Goal: Information Seeking & Learning: Find specific fact

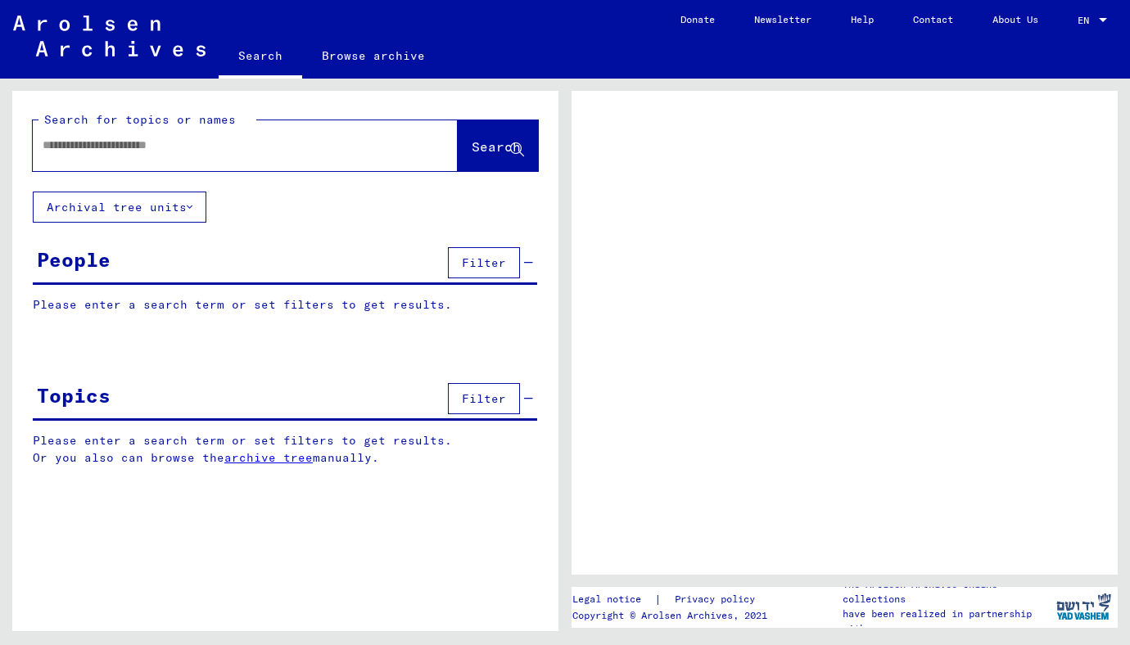
click at [148, 151] on input "text" at bounding box center [231, 145] width 376 height 17
type input "******"
click at [480, 150] on span "Search" at bounding box center [496, 146] width 49 height 16
click at [476, 147] on span "Search" at bounding box center [496, 146] width 49 height 16
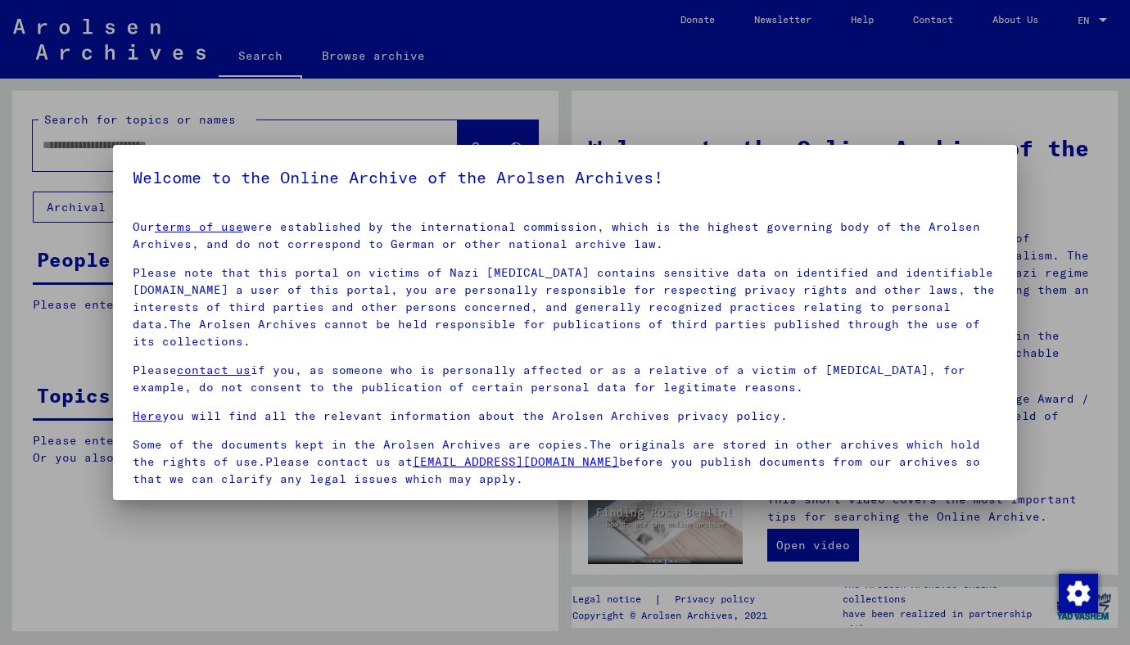
scroll to position [117, 0]
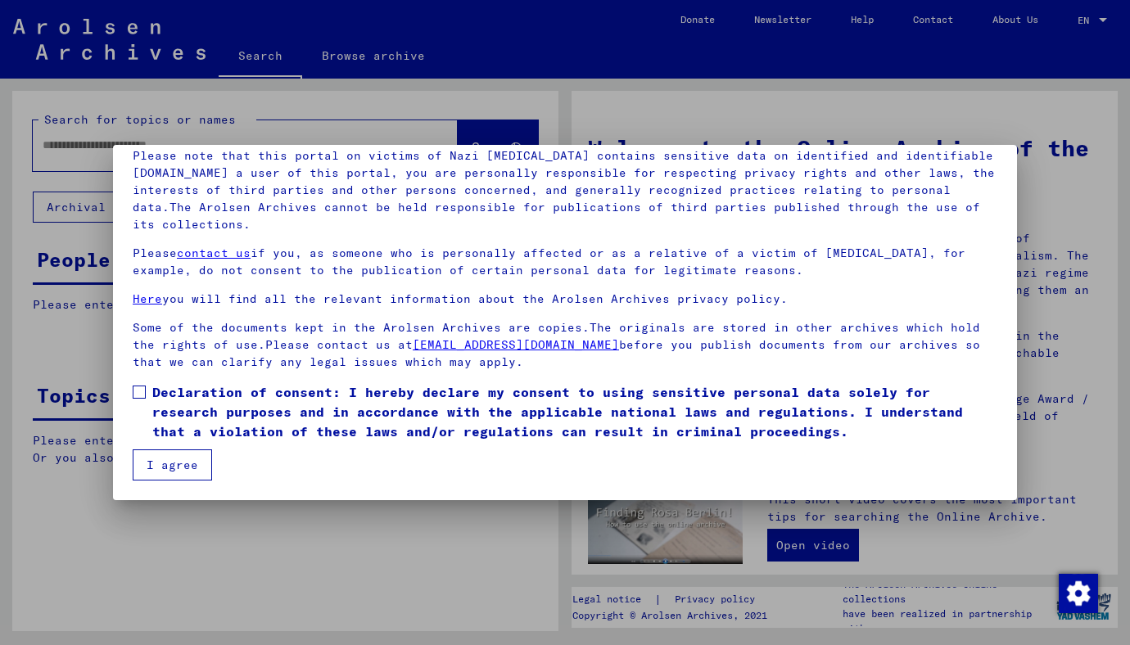
click at [142, 390] on span at bounding box center [139, 392] width 13 height 13
click at [172, 459] on button "I agree" at bounding box center [172, 464] width 79 height 31
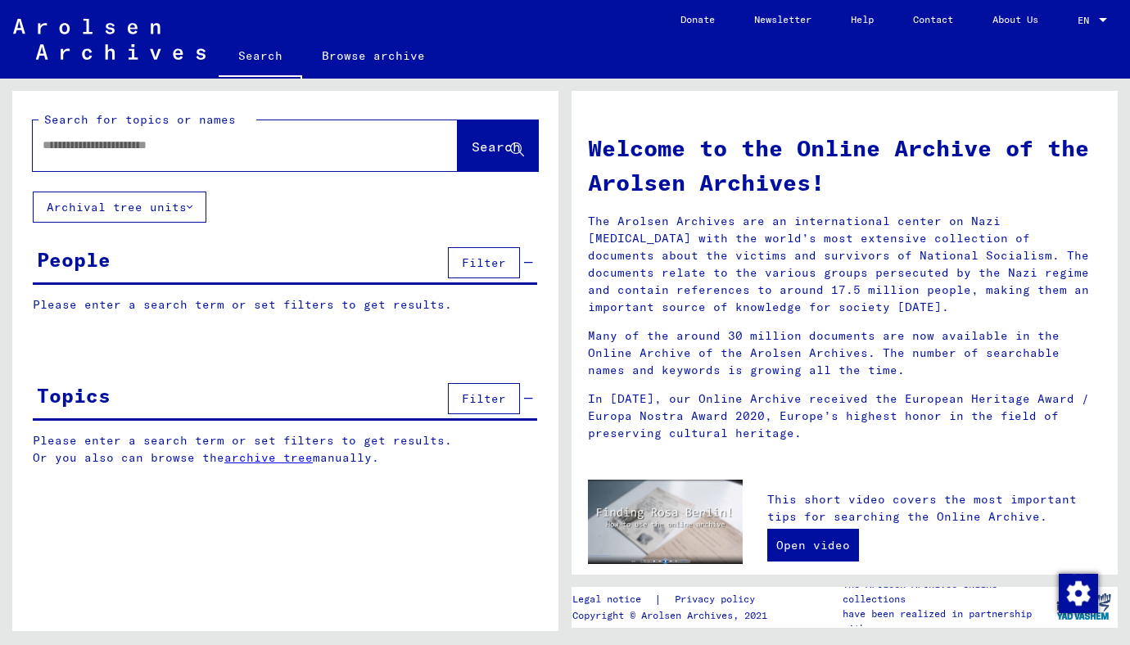
click at [118, 151] on input "text" at bounding box center [226, 145] width 366 height 17
type input "**********"
click at [489, 140] on span "Search" at bounding box center [496, 146] width 49 height 16
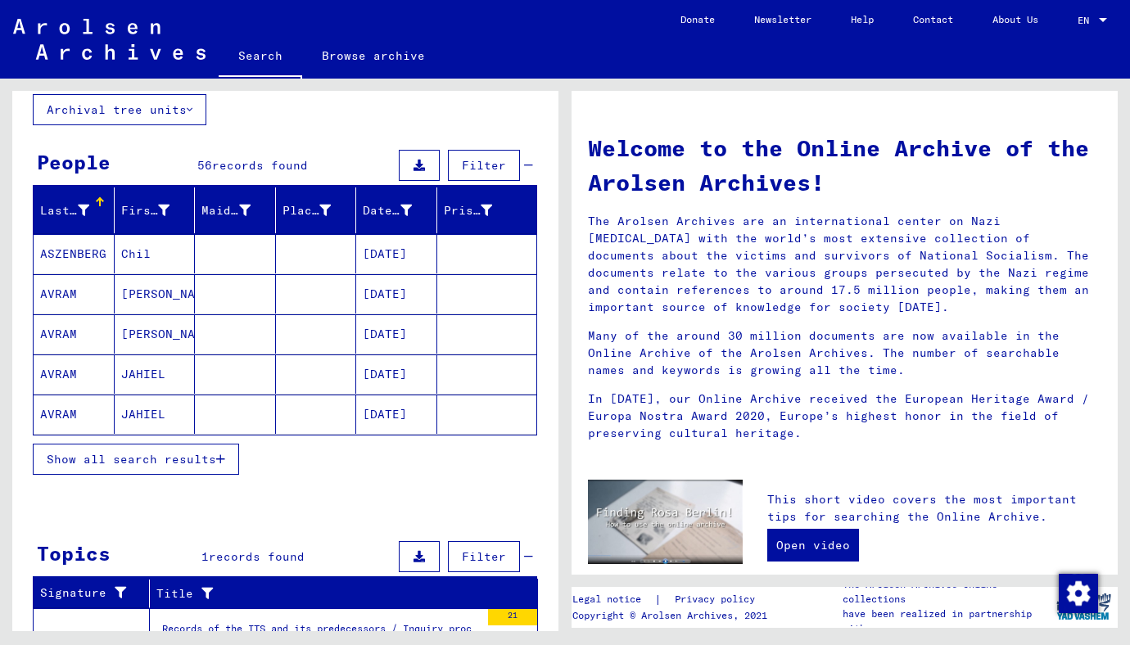
scroll to position [111, 0]
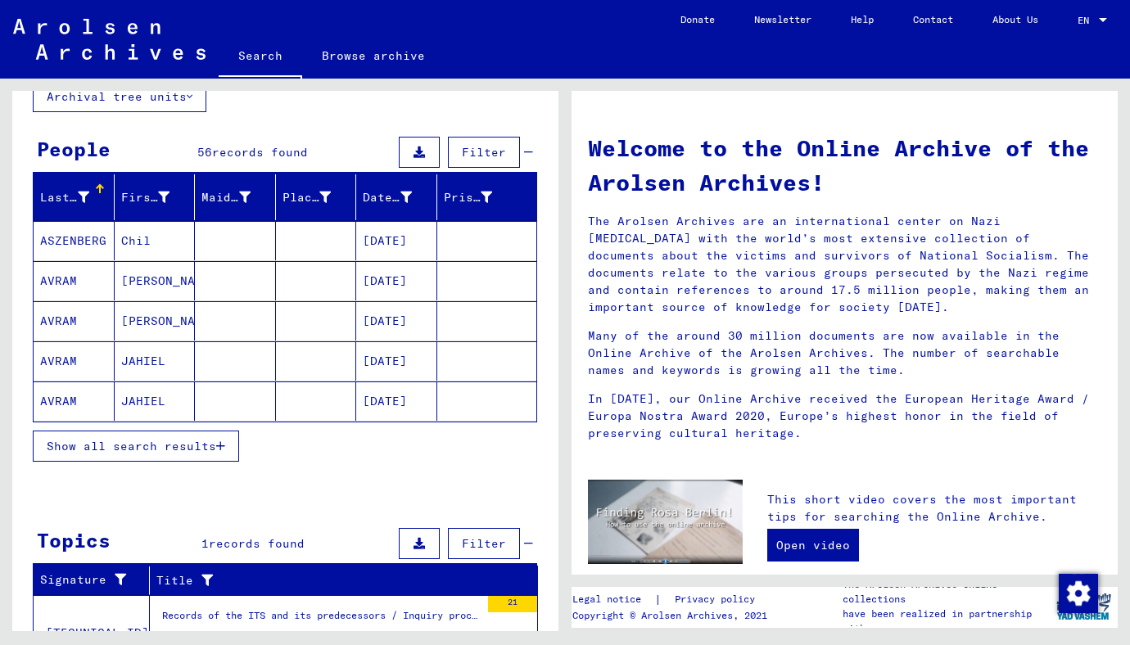
click at [221, 445] on icon "button" at bounding box center [220, 445] width 9 height 11
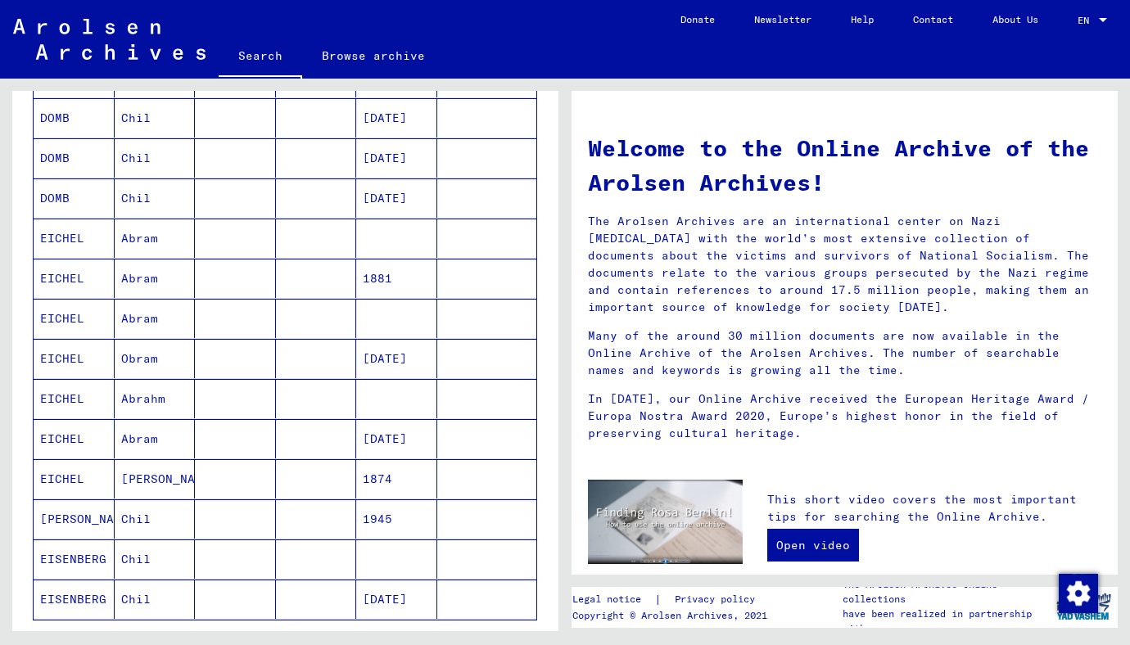
scroll to position [732, 0]
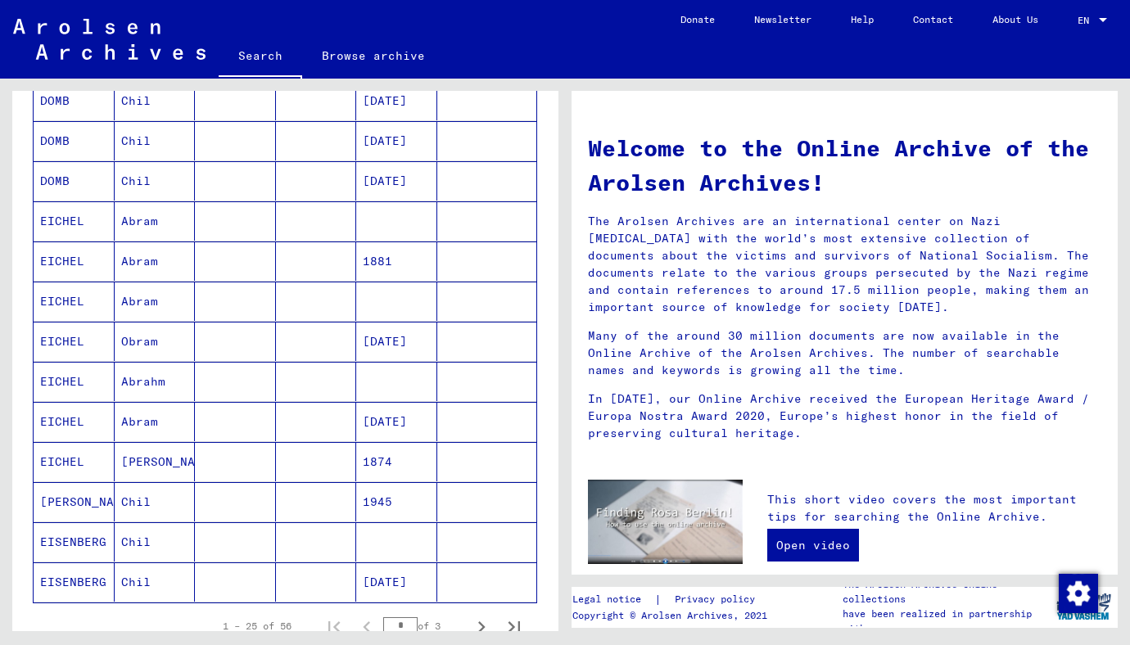
click at [59, 220] on mat-cell "EICHEL" at bounding box center [74, 220] width 81 height 39
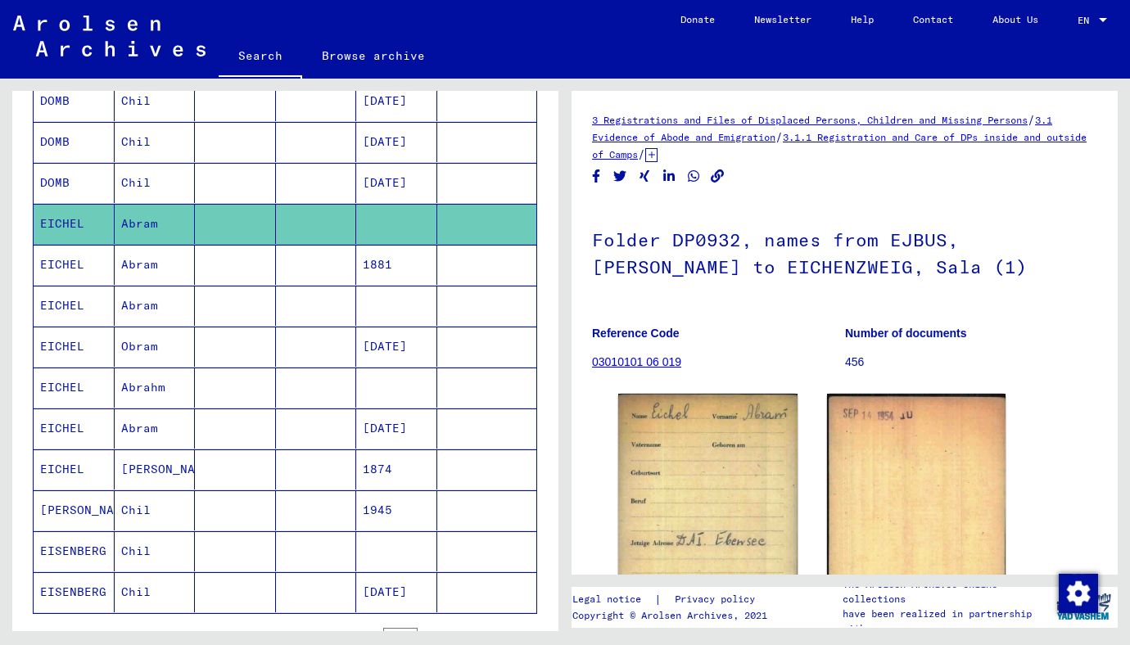
click at [77, 264] on mat-cell "EICHEL" at bounding box center [74, 265] width 81 height 40
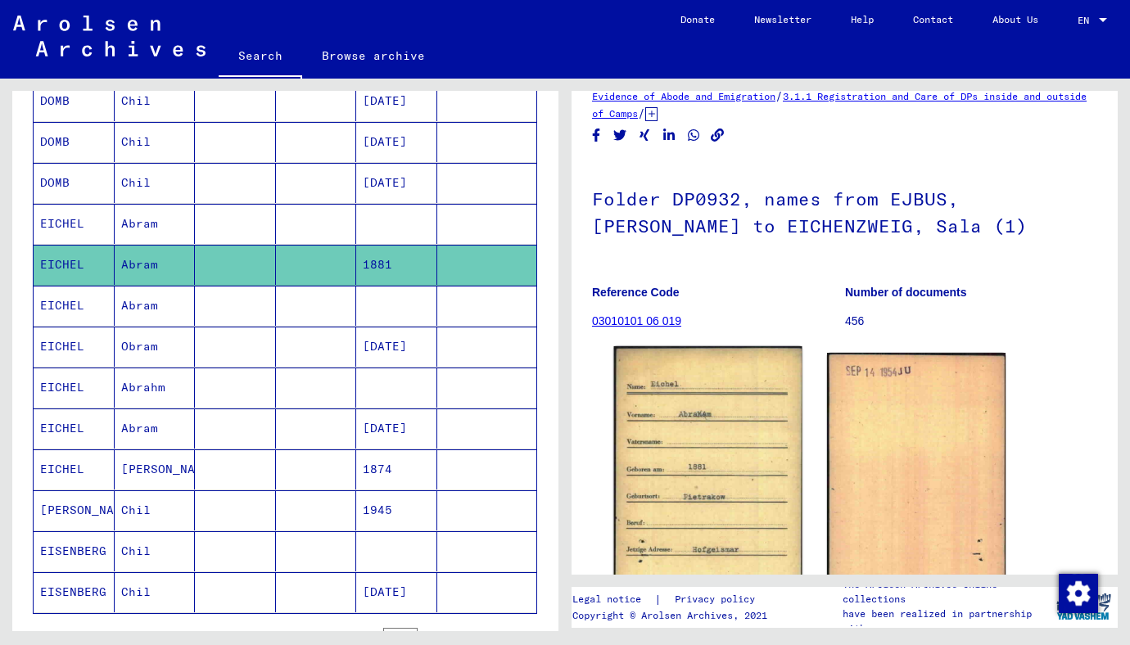
scroll to position [70, 0]
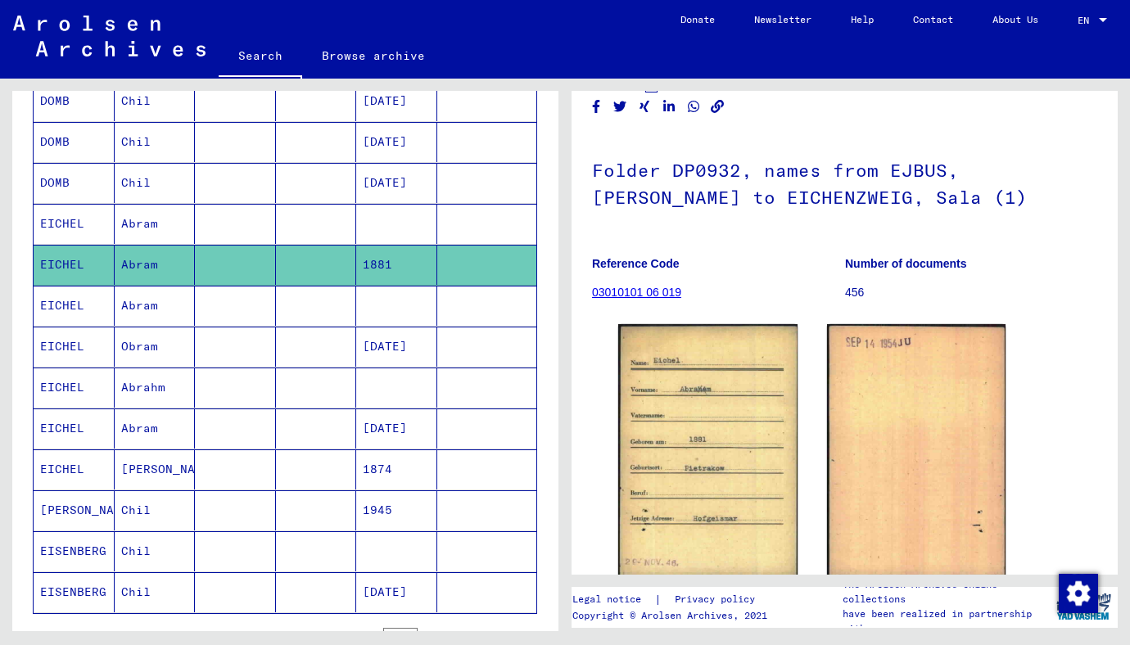
click at [66, 470] on mat-cell "EICHEL" at bounding box center [74, 469] width 81 height 40
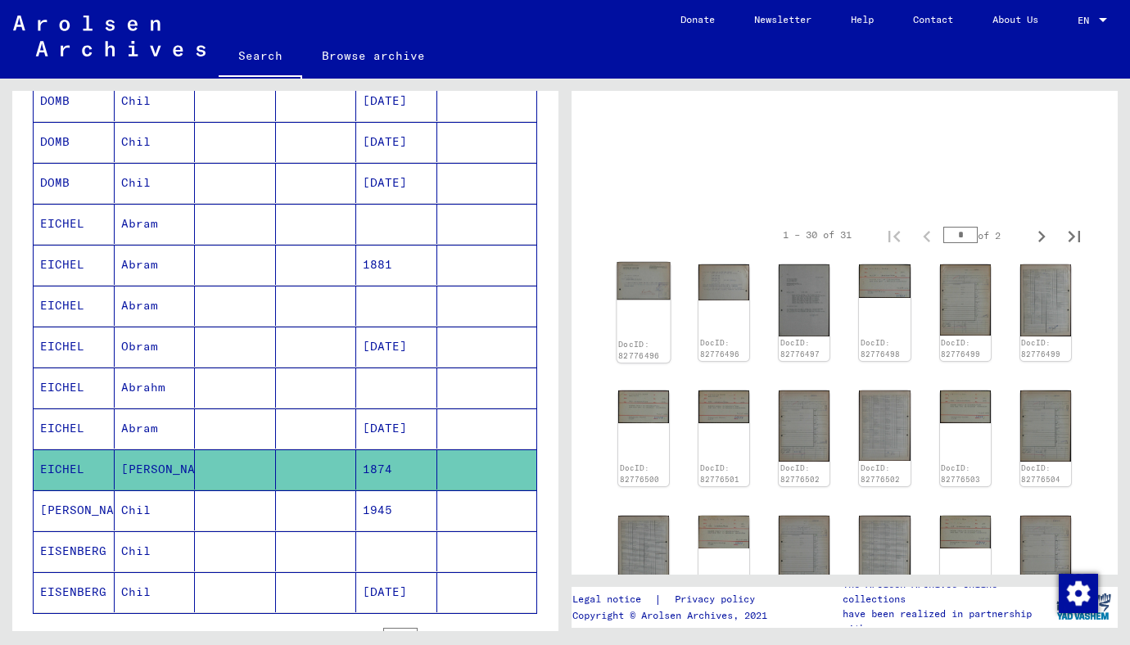
click at [648, 286] on img at bounding box center [642, 281] width 53 height 38
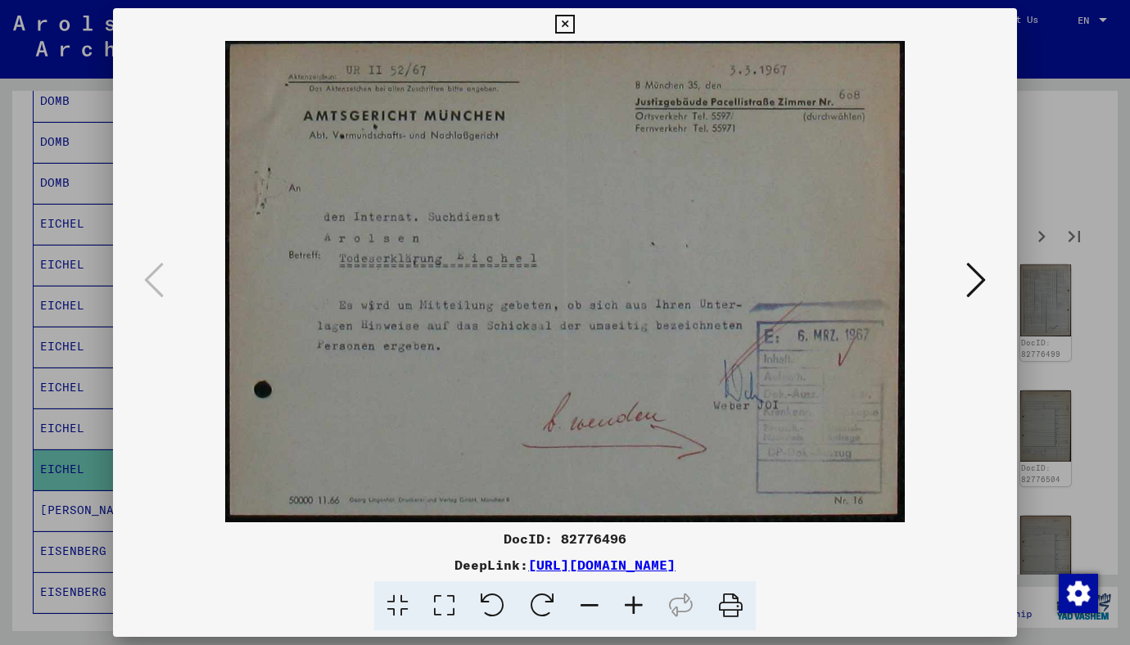
click at [980, 283] on icon at bounding box center [976, 279] width 20 height 39
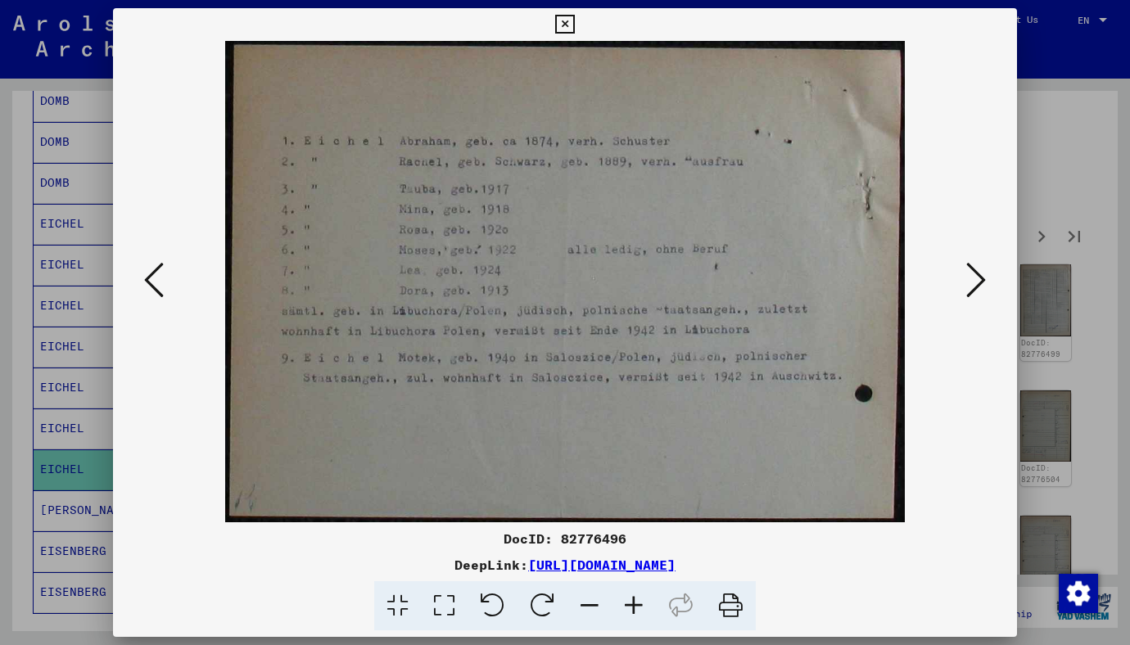
click at [972, 277] on icon at bounding box center [976, 279] width 20 height 39
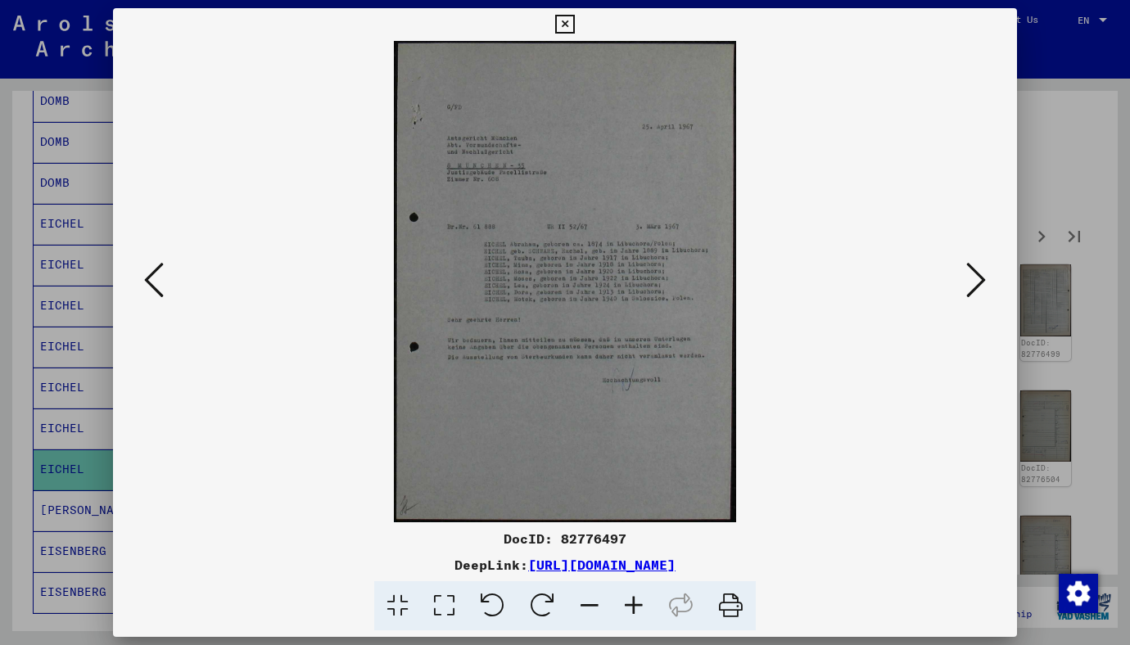
click at [972, 277] on icon at bounding box center [976, 279] width 20 height 39
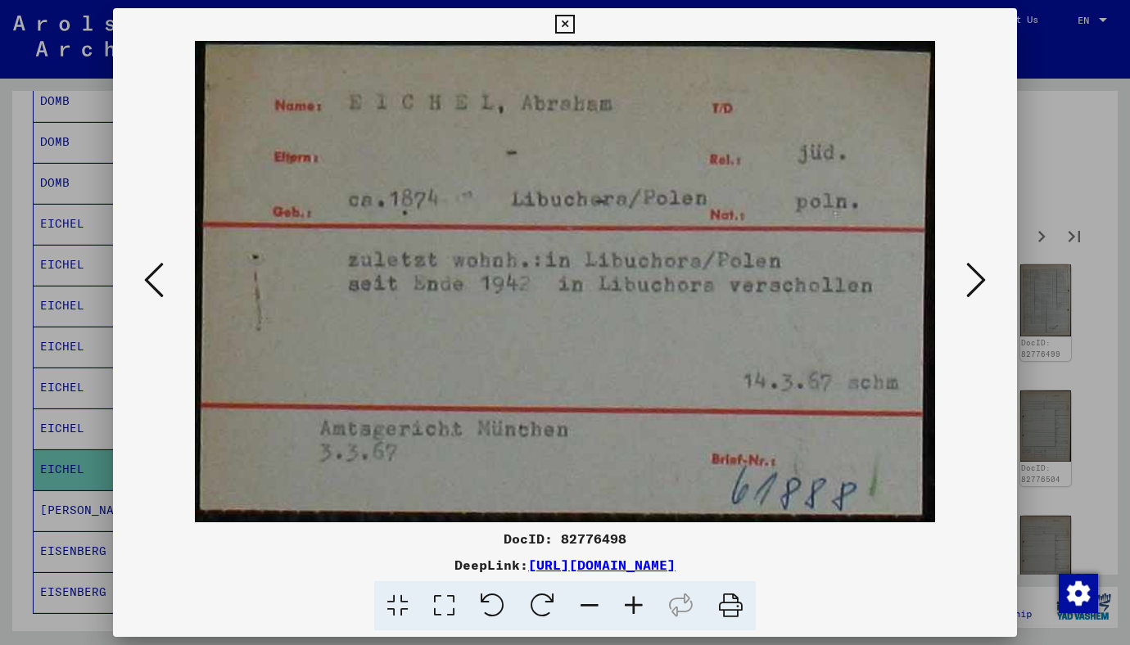
click at [564, 23] on icon at bounding box center [564, 25] width 19 height 20
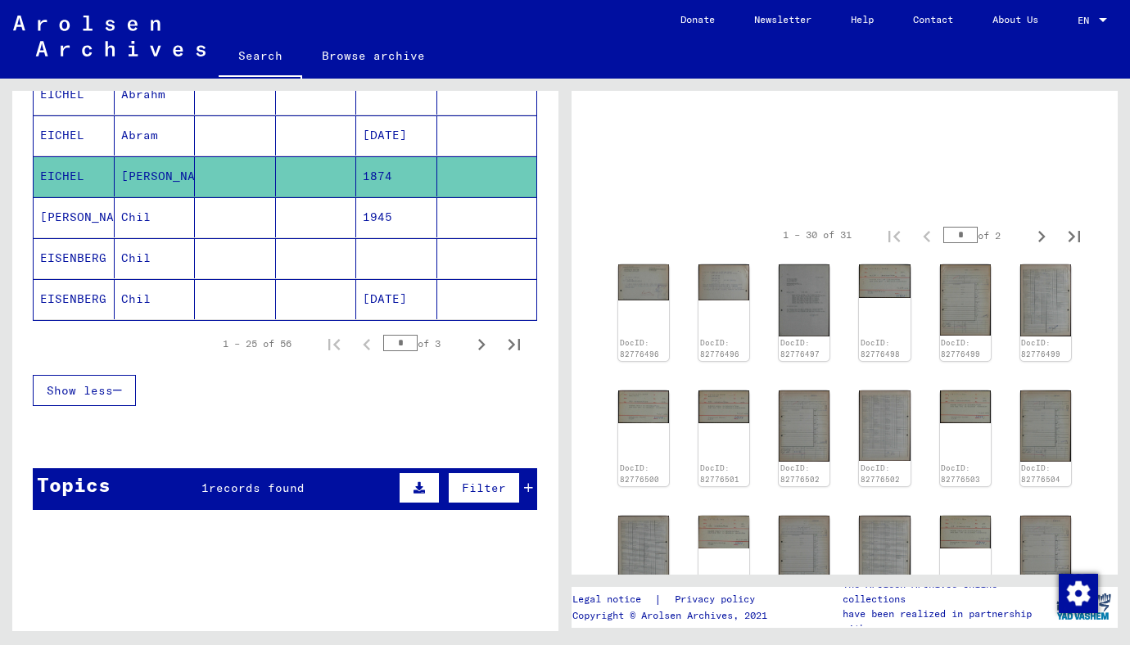
scroll to position [1054, 0]
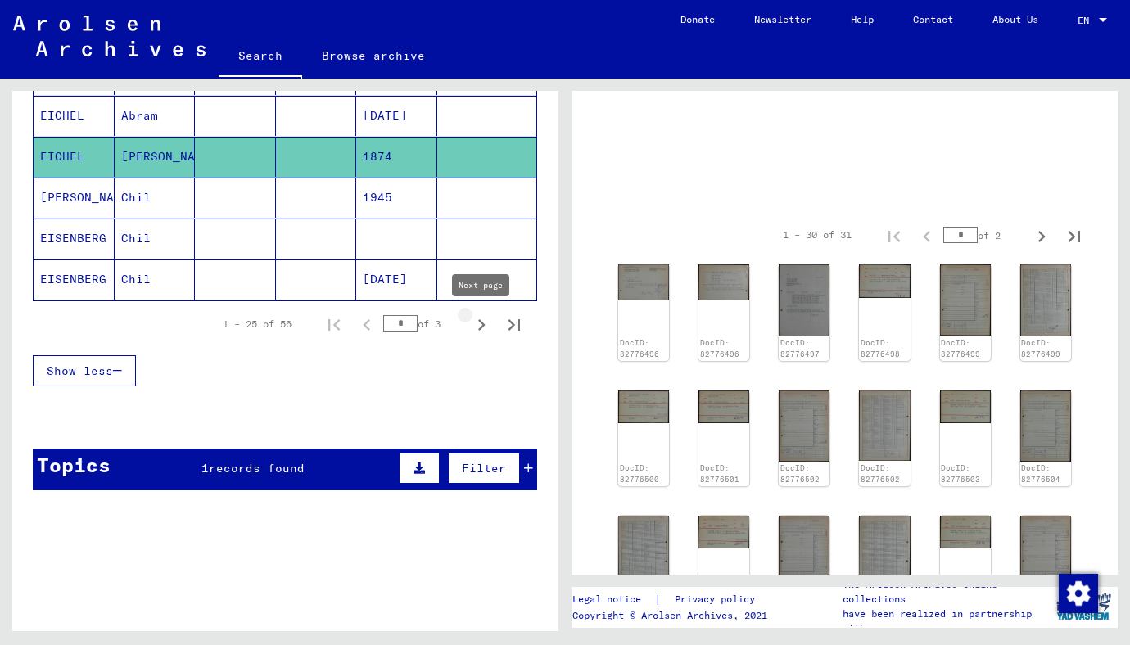
click at [481, 326] on icon "Next page" at bounding box center [481, 325] width 23 height 23
type input "*"
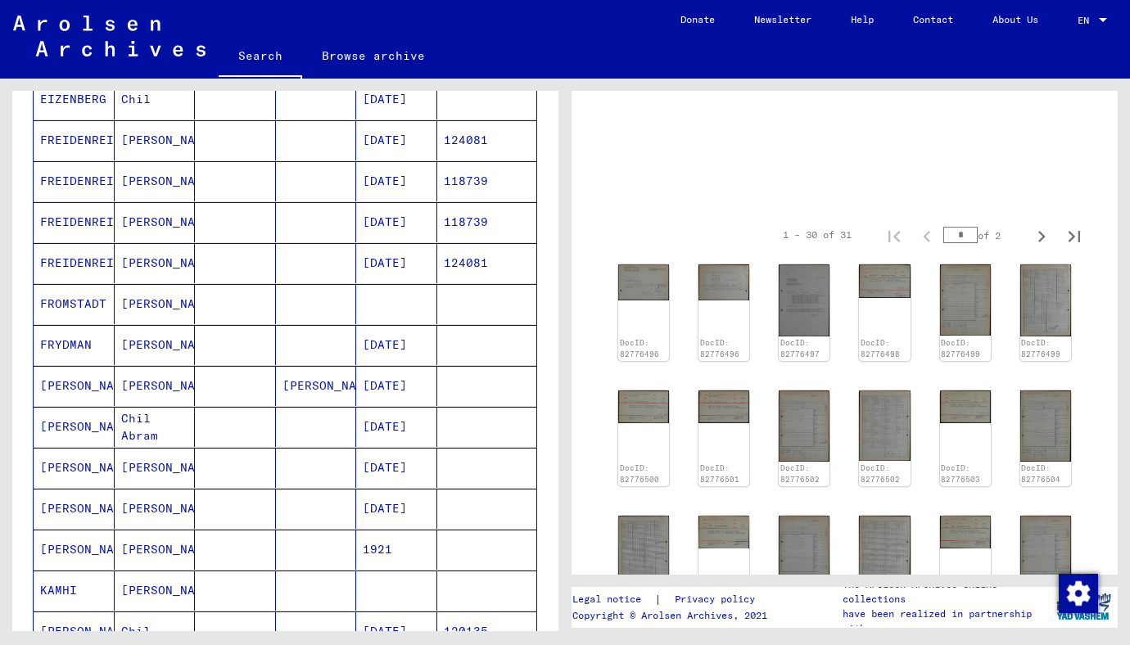
scroll to position [0, 0]
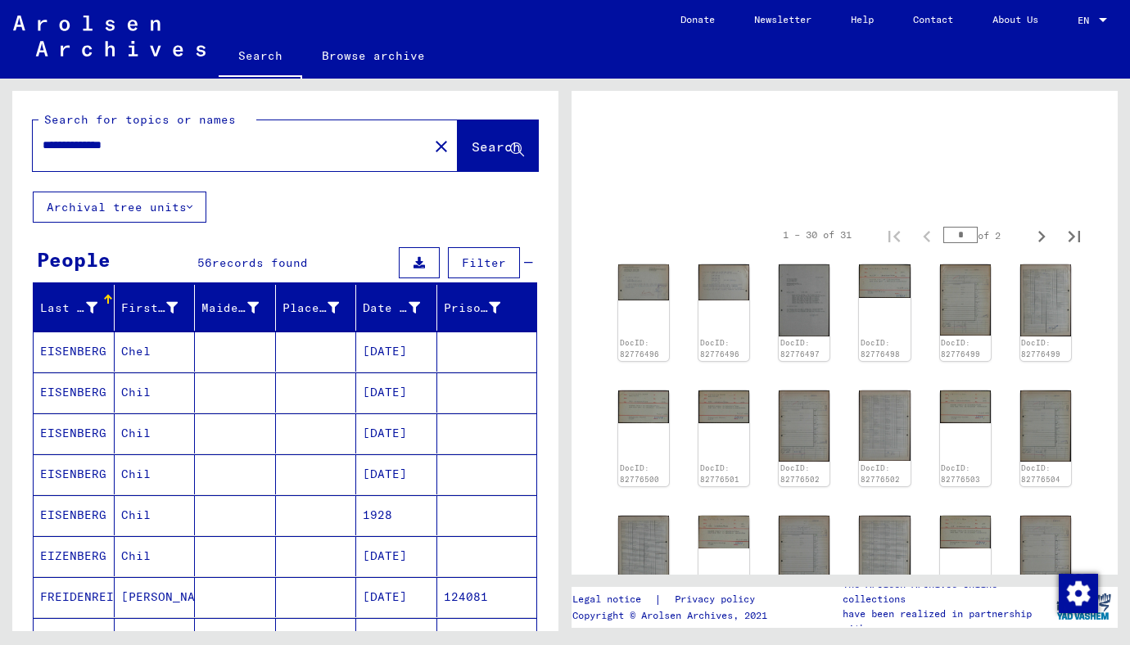
click at [84, 144] on input "**********" at bounding box center [231, 145] width 376 height 17
type input "**********"
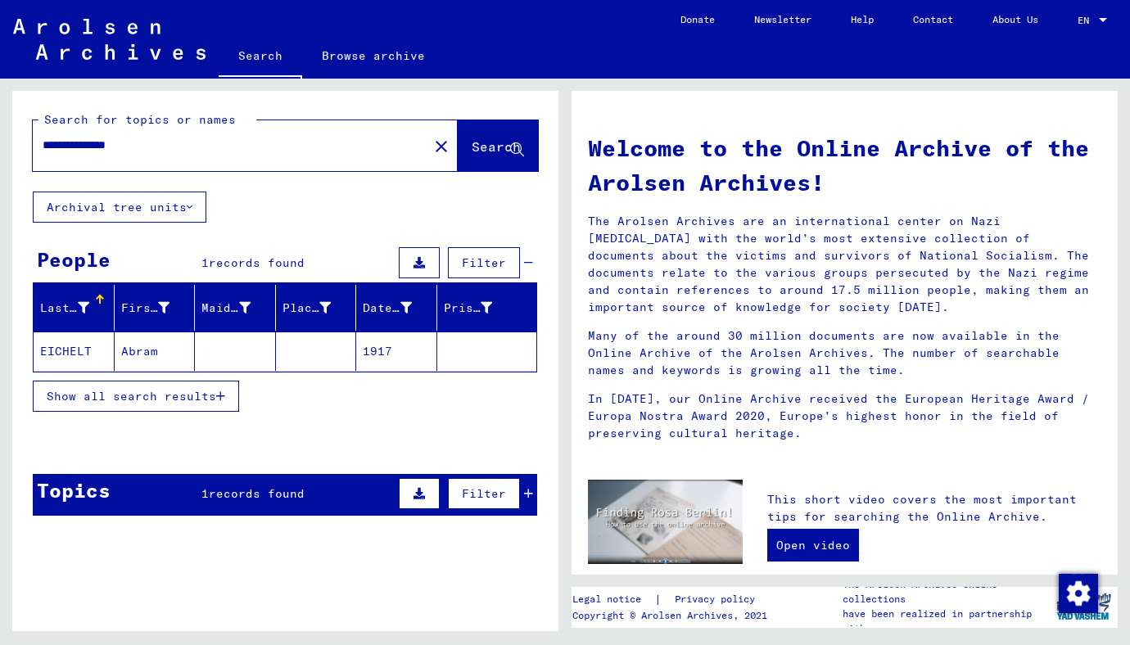
click at [66, 346] on mat-cell "EICHELT" at bounding box center [74, 351] width 81 height 39
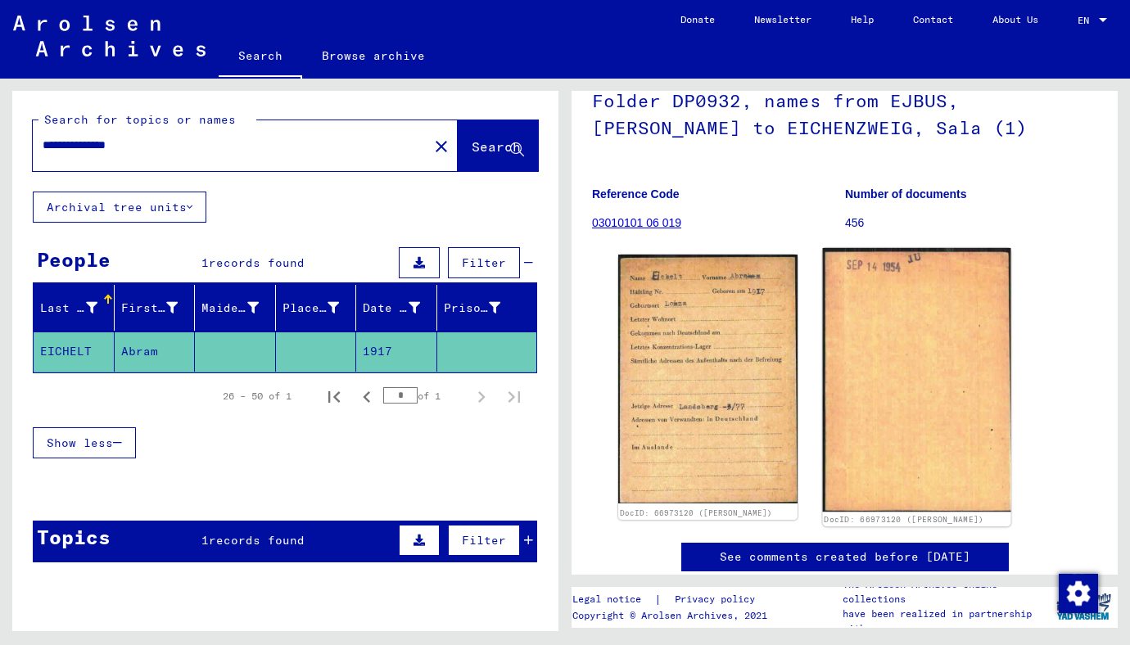
scroll to position [142, 0]
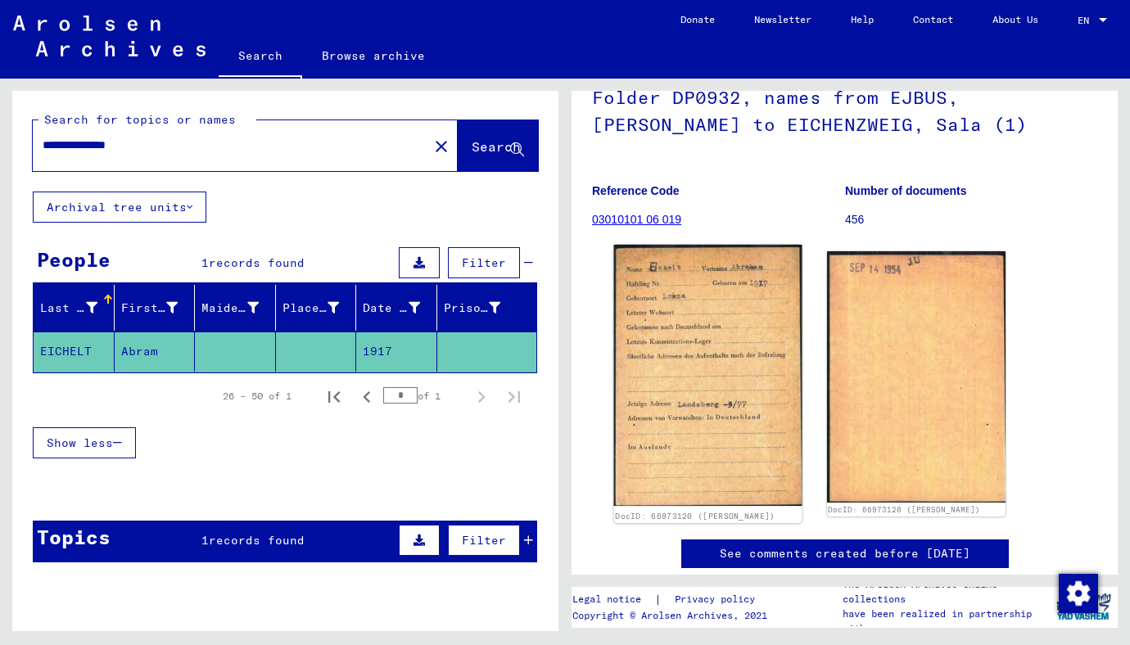
click at [732, 379] on img at bounding box center [707, 375] width 187 height 261
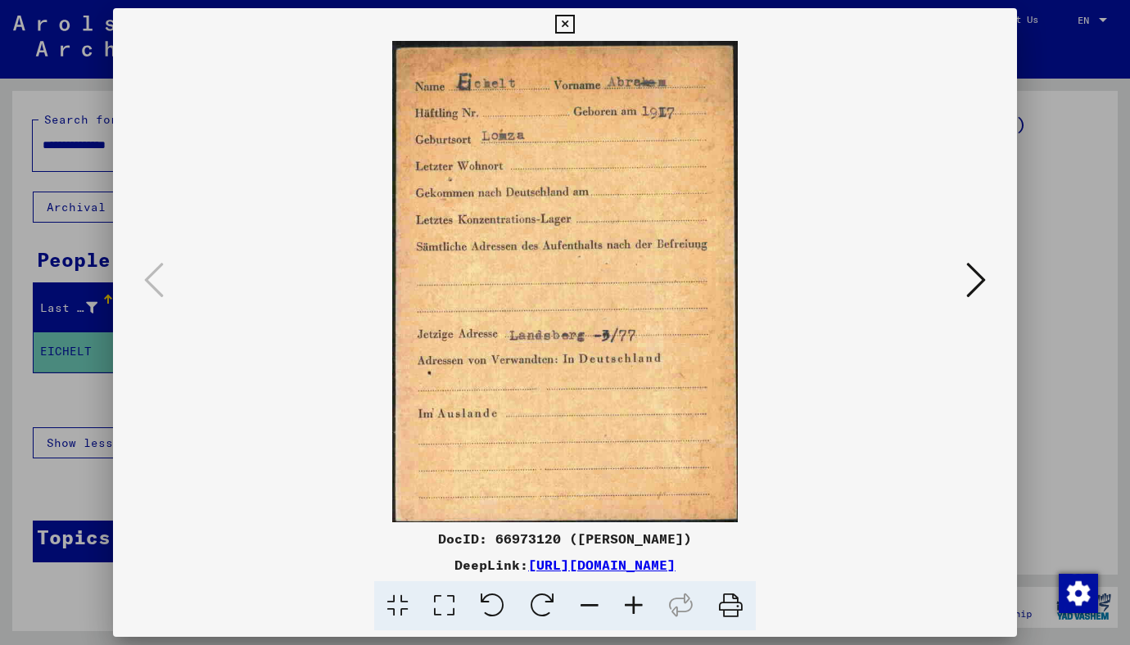
click at [564, 22] on icon at bounding box center [564, 25] width 19 height 20
